Goal: Information Seeking & Learning: Learn about a topic

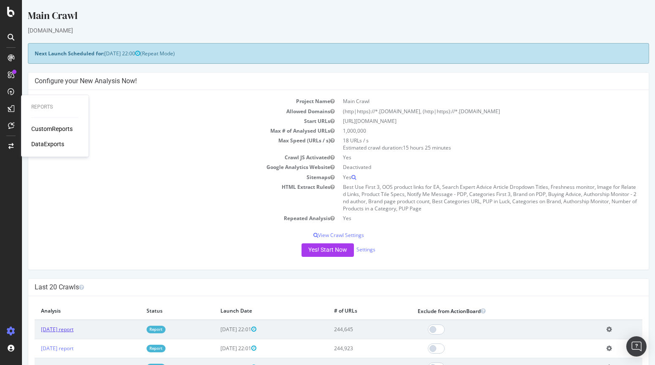
click at [66, 328] on link "[DATE] report" at bounding box center [57, 328] width 32 height 7
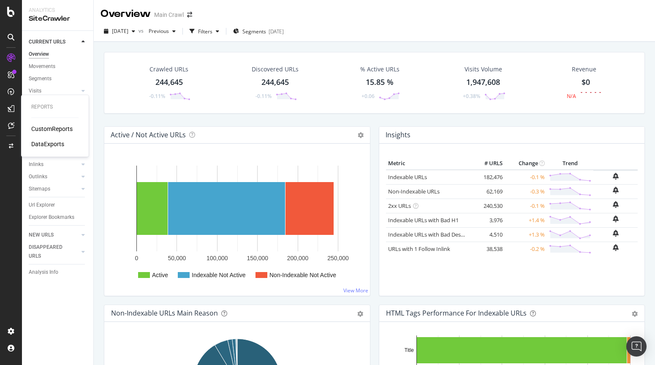
click at [105, 120] on div "Crawled URLs 244,645 -0.11% Discovered URLs 244,645 -0.11% % Active URLs 15.85 …" at bounding box center [374, 89] width 549 height 74
click at [180, 71] on div "Crawled URLs" at bounding box center [168, 69] width 39 height 8
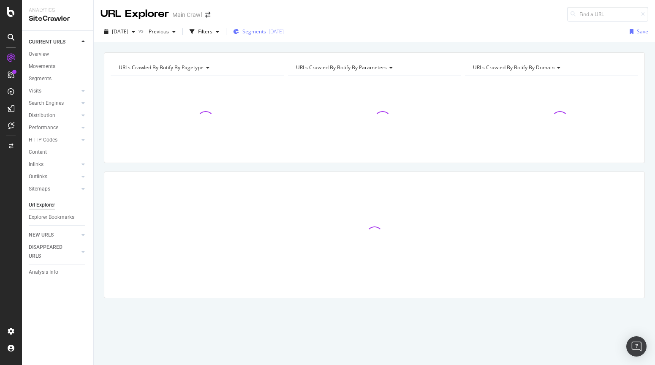
click at [260, 29] on span "Segments" at bounding box center [254, 31] width 24 height 7
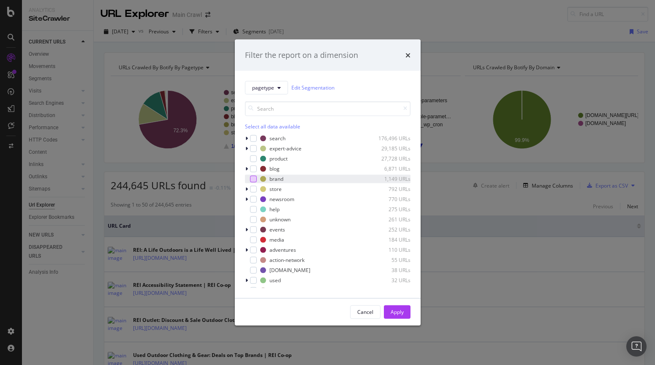
click at [253, 180] on div "modal" at bounding box center [253, 178] width 7 height 7
click at [395, 314] on div "Apply" at bounding box center [396, 311] width 13 height 7
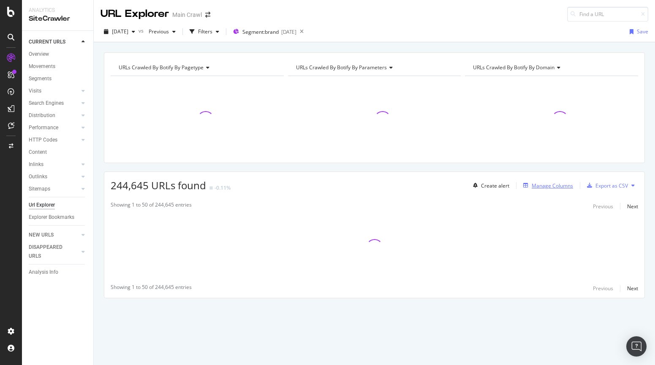
click at [547, 187] on div "Manage Columns" at bounding box center [551, 185] width 41 height 7
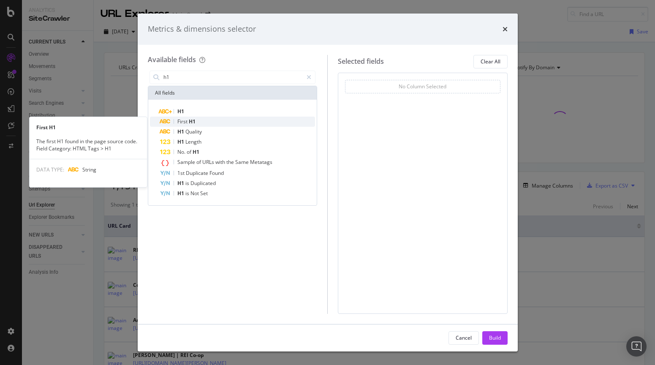
click at [195, 119] on span "H1" at bounding box center [192, 121] width 7 height 7
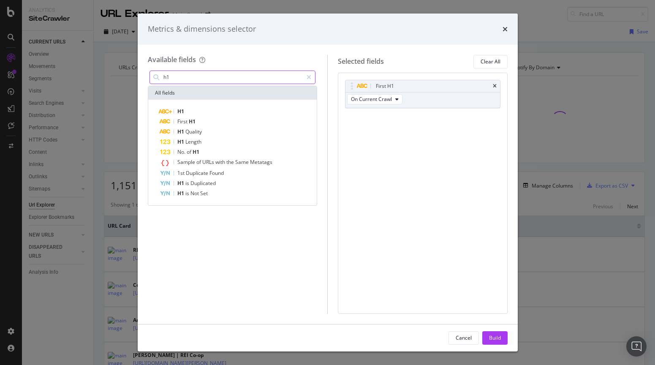
click at [188, 79] on input "h1" at bounding box center [232, 77] width 141 height 13
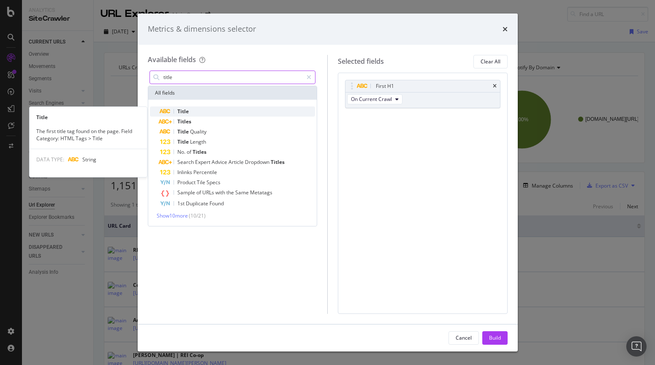
type input "title"
click at [191, 108] on div "Title" at bounding box center [237, 111] width 155 height 10
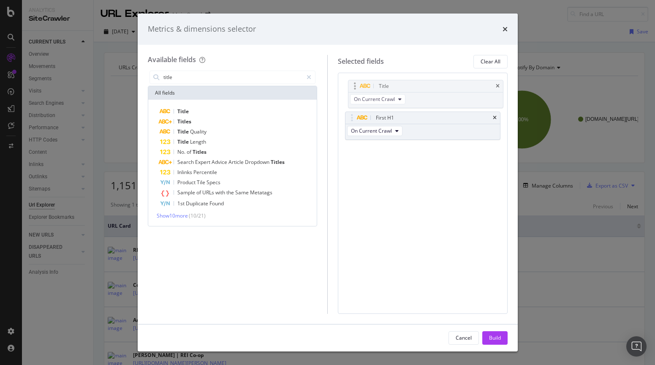
drag, startPoint x: 352, startPoint y: 117, endPoint x: 355, endPoint y: 86, distance: 31.0
click at [355, 86] on body "Analytics SiteCrawler CURRENT URLS Overview Movements Segments Visits Analysis …" at bounding box center [327, 182] width 655 height 365
click at [496, 337] on div "Build" at bounding box center [495, 337] width 12 height 7
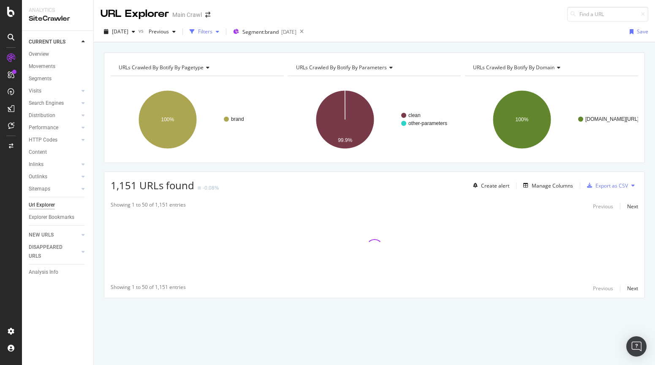
click at [212, 33] on div "Filters" at bounding box center [205, 31] width 14 height 7
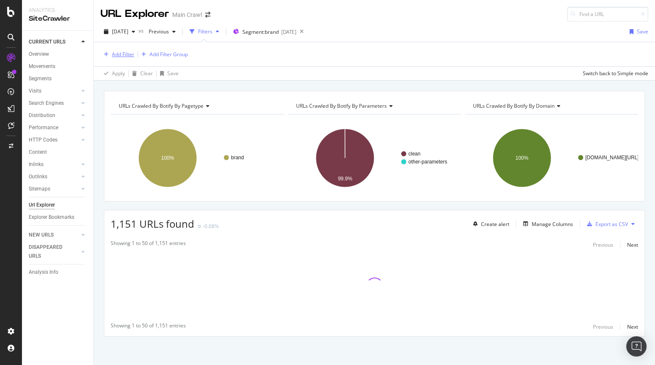
click at [119, 53] on div "Add Filter" at bounding box center [123, 54] width 22 height 7
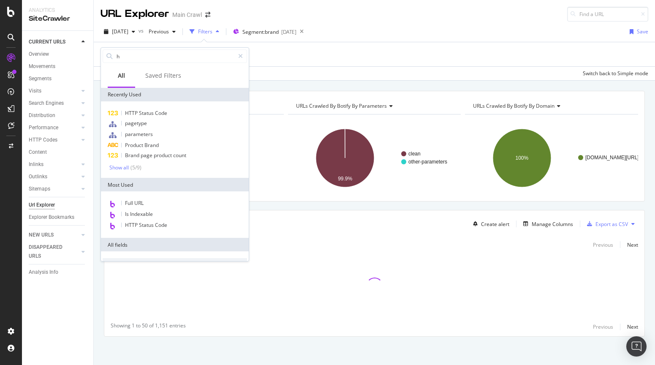
type input "h1"
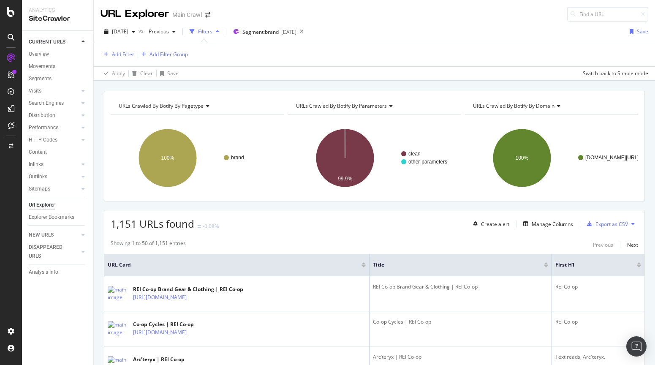
click at [316, 64] on div "Add Filter Add Filter Group" at bounding box center [373, 54] width 547 height 24
click at [116, 53] on div "Add Filter" at bounding box center [123, 54] width 22 height 7
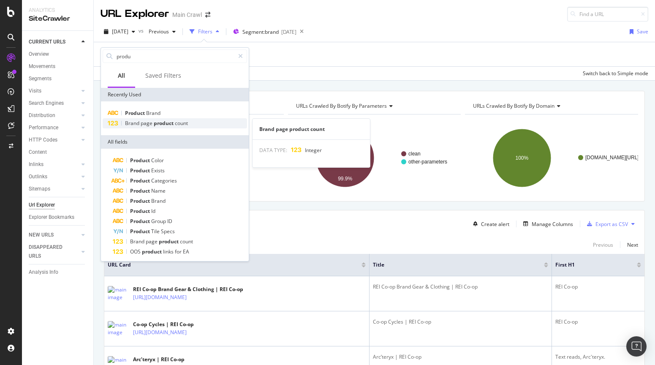
type input "produ"
click at [165, 127] on div "Brand page product count" at bounding box center [175, 123] width 144 height 10
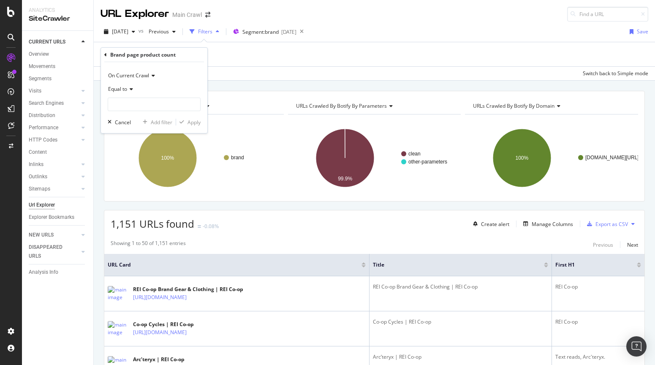
click at [129, 90] on icon at bounding box center [130, 89] width 6 height 5
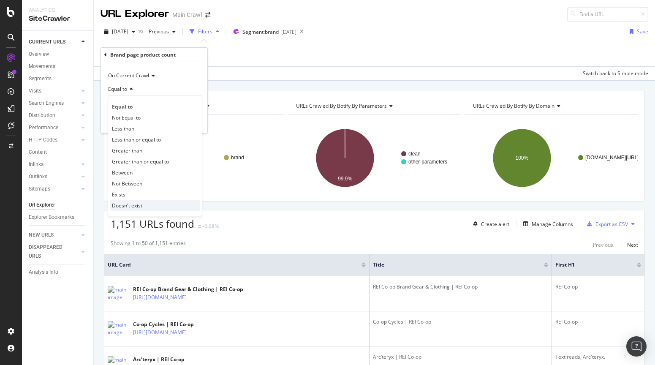
click at [135, 202] on span "Doesn't exist" at bounding box center [127, 205] width 30 height 7
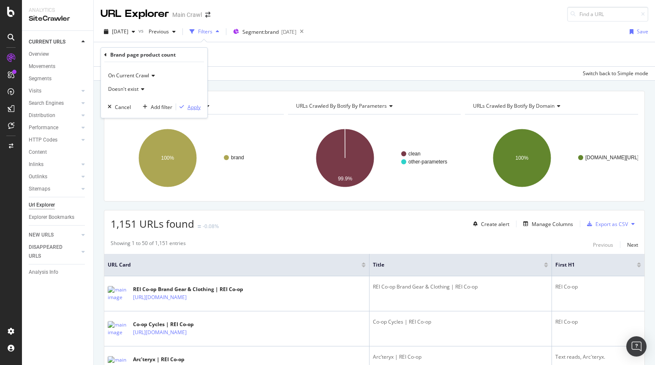
click at [194, 108] on div "Apply" at bounding box center [193, 106] width 13 height 7
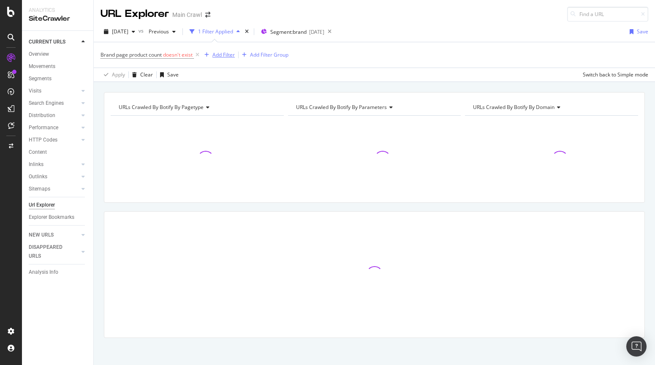
click at [219, 52] on div "Add Filter" at bounding box center [223, 54] width 22 height 7
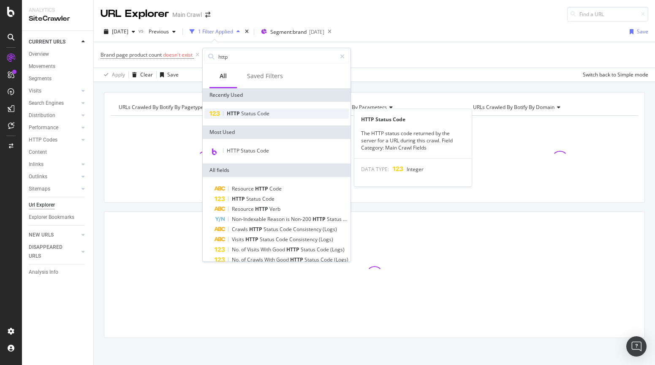
type input "http"
click at [248, 112] on span "Status" at bounding box center [249, 113] width 16 height 7
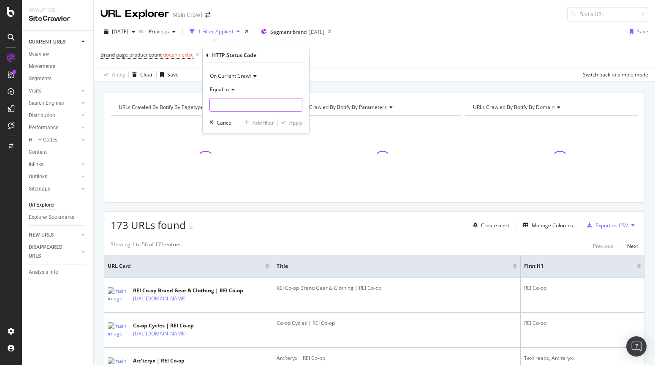
click at [230, 102] on input "number" at bounding box center [255, 105] width 93 height 14
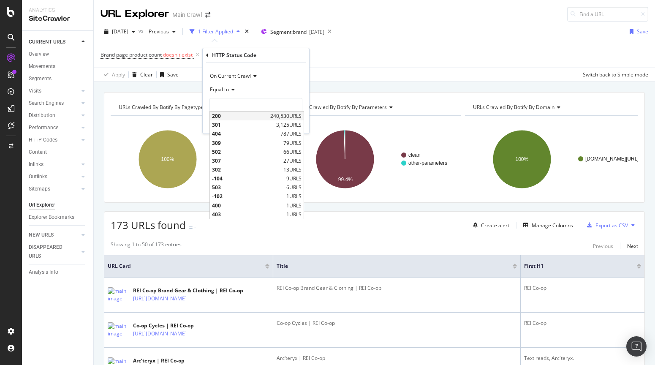
click at [224, 116] on span "200" at bounding box center [240, 115] width 56 height 7
type input "200"
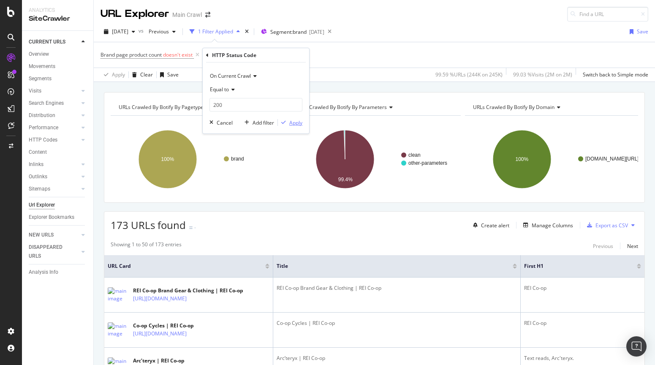
click at [292, 123] on div "Apply" at bounding box center [295, 122] width 13 height 7
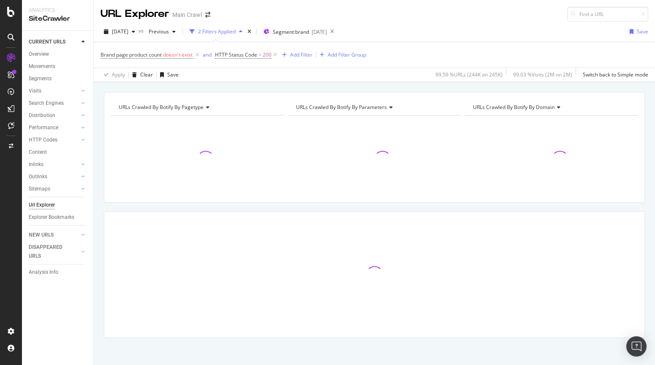
click at [97, 212] on div "URLs Crawled By Botify By pagetype Chart (by Value) Table Expand Export as CSV …" at bounding box center [374, 229] width 561 height 275
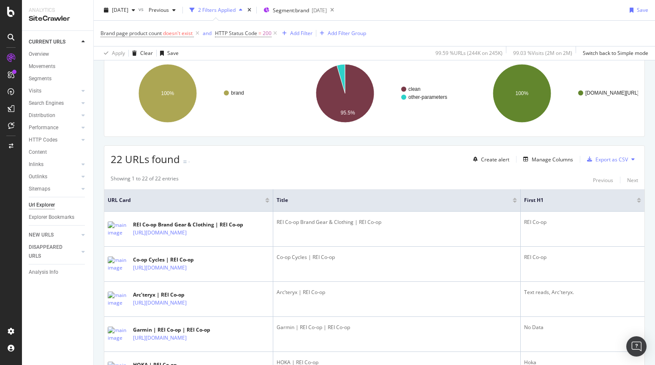
scroll to position [68, 0]
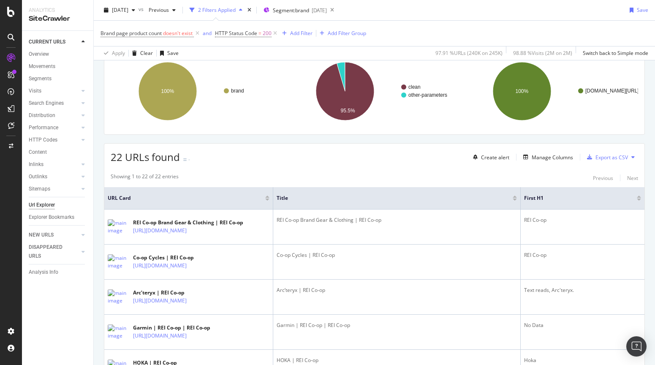
click at [639, 200] on div at bounding box center [638, 199] width 4 height 2
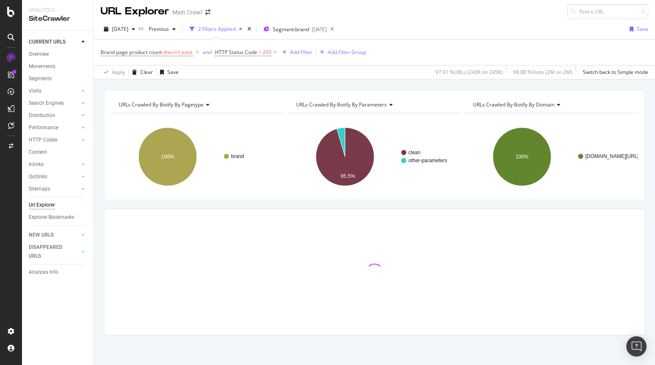
scroll to position [3, 0]
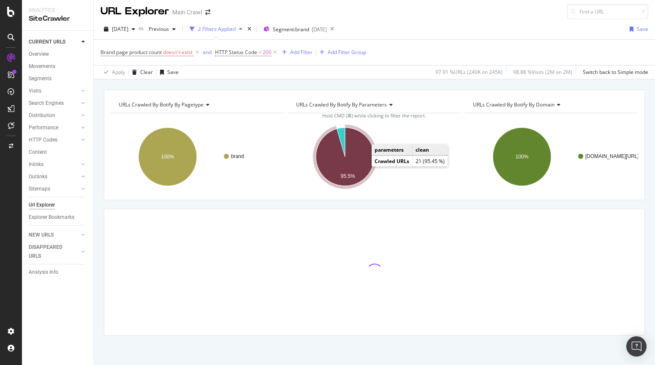
click at [361, 166] on icon "A chart." at bounding box center [345, 156] width 58 height 58
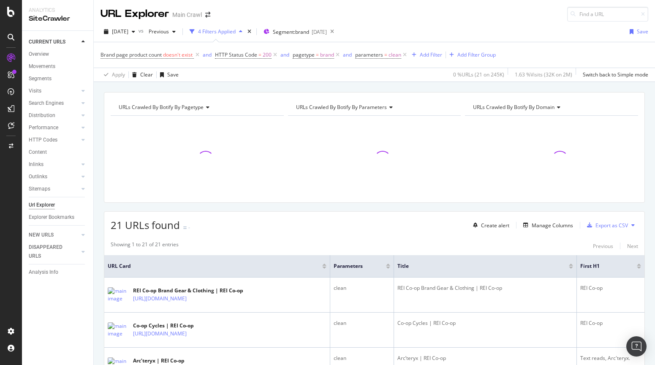
drag, startPoint x: 378, startPoint y: 263, endPoint x: 362, endPoint y: 233, distance: 34.7
click at [0, 0] on icon at bounding box center [0, 0] width 0 height 0
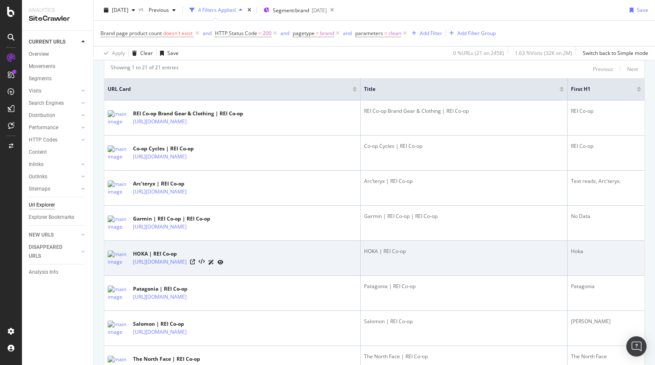
scroll to position [178, 0]
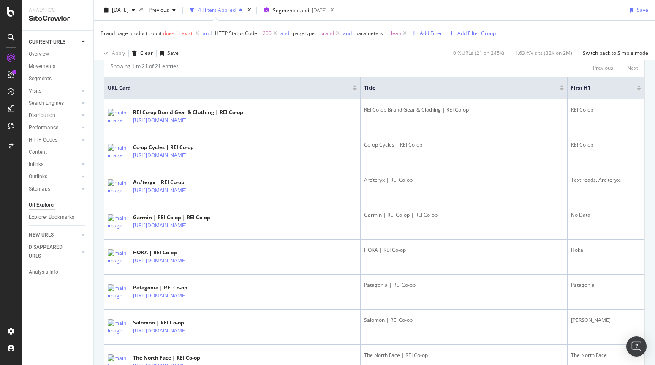
click at [639, 89] on div at bounding box center [638, 89] width 4 height 2
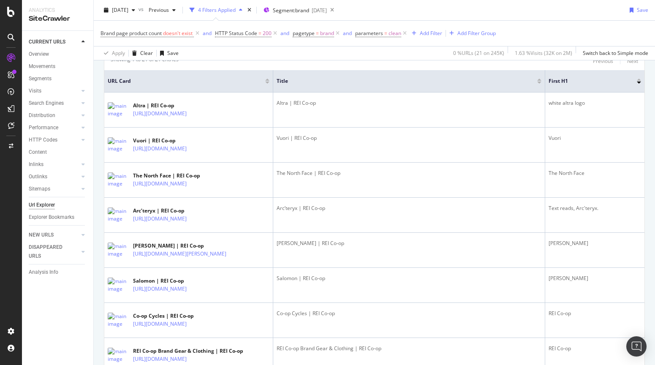
scroll to position [145, 0]
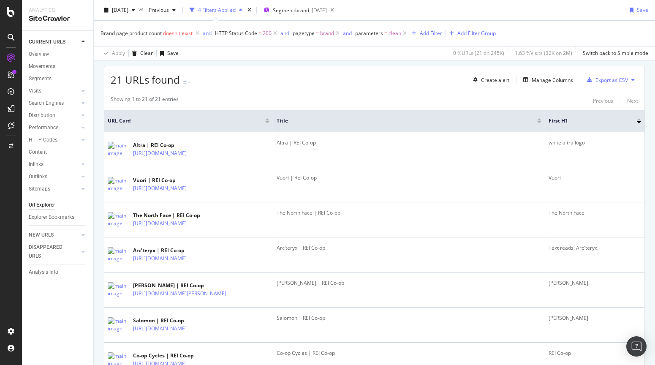
click at [639, 120] on div at bounding box center [638, 120] width 4 height 5
click at [639, 119] on div at bounding box center [638, 119] width 4 height 2
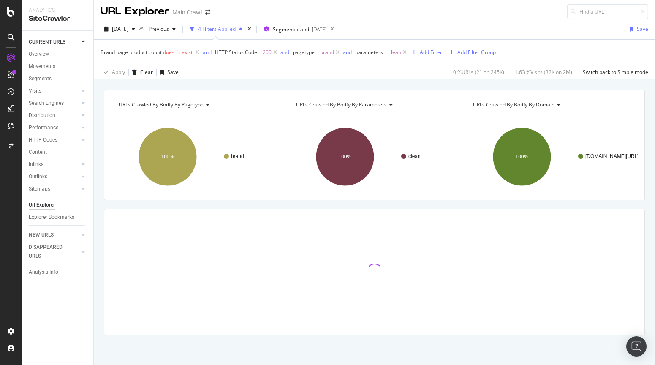
scroll to position [3, 0]
click at [512, 205] on div "URLs Crawled By Botify By pagetype Chart (by Value) Table Expand Export as CSV …" at bounding box center [374, 226] width 561 height 275
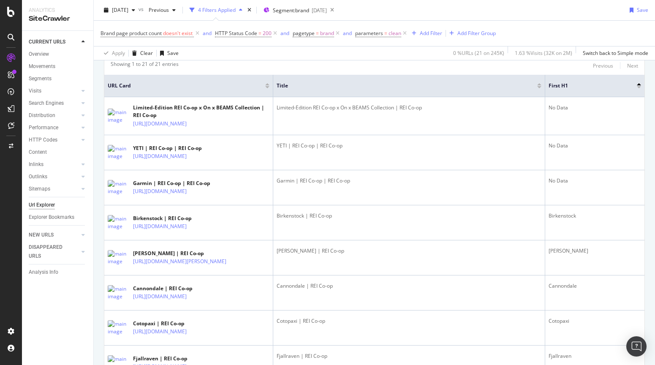
scroll to position [181, 0]
click at [539, 22] on div "Brand page product count doesn't exist and HTTP Status Code = 200 and pagetype …" at bounding box center [373, 33] width 547 height 25
